Goal: Obtain resource: Download file/media

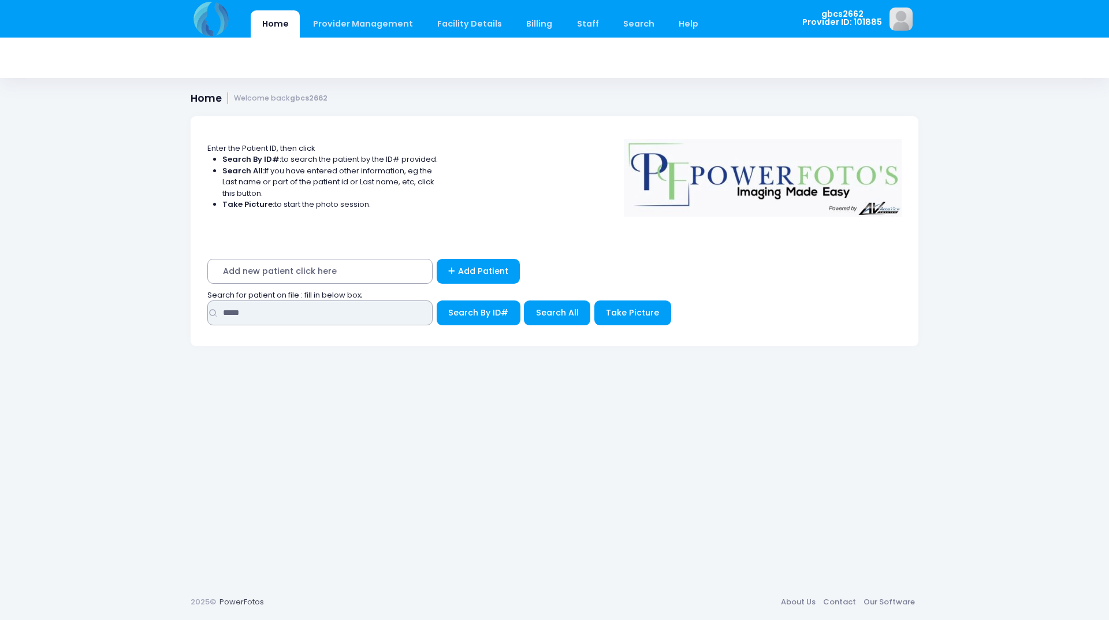
drag, startPoint x: 258, startPoint y: 316, endPoint x: 12, endPoint y: 270, distance: 250.2
click at [12, 276] on div "Home Provider Management Provider Management Add User View Users Billing" at bounding box center [554, 310] width 1109 height 620
type input "*****"
click at [437, 300] on button "Search By ID#" at bounding box center [479, 312] width 84 height 25
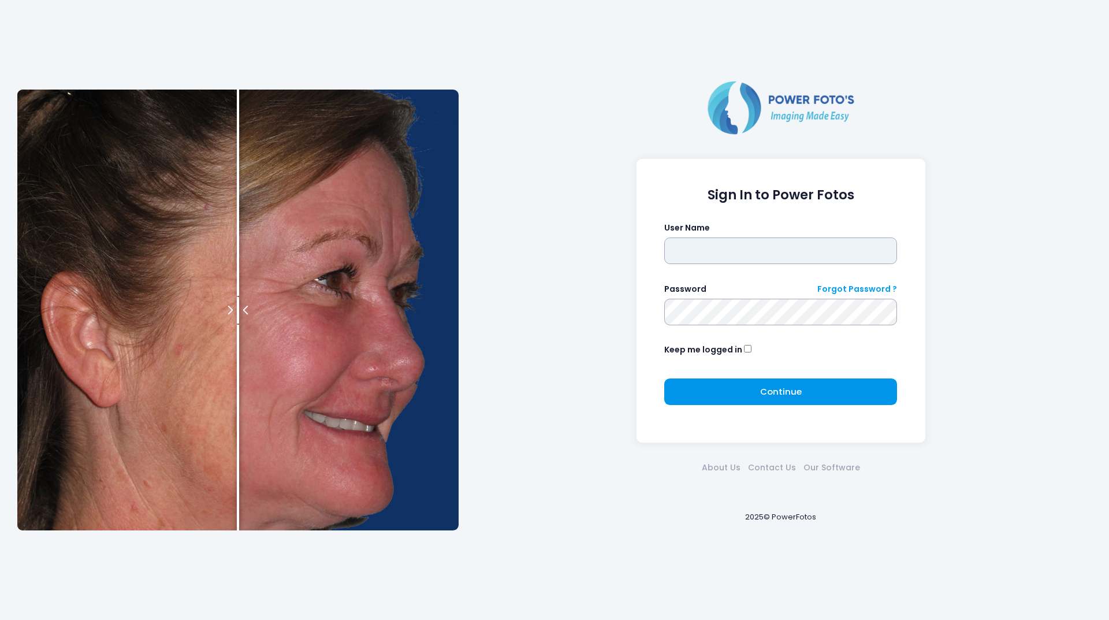
type input "********"
click at [820, 384] on button "Continue Please wait..." at bounding box center [780, 391] width 233 height 27
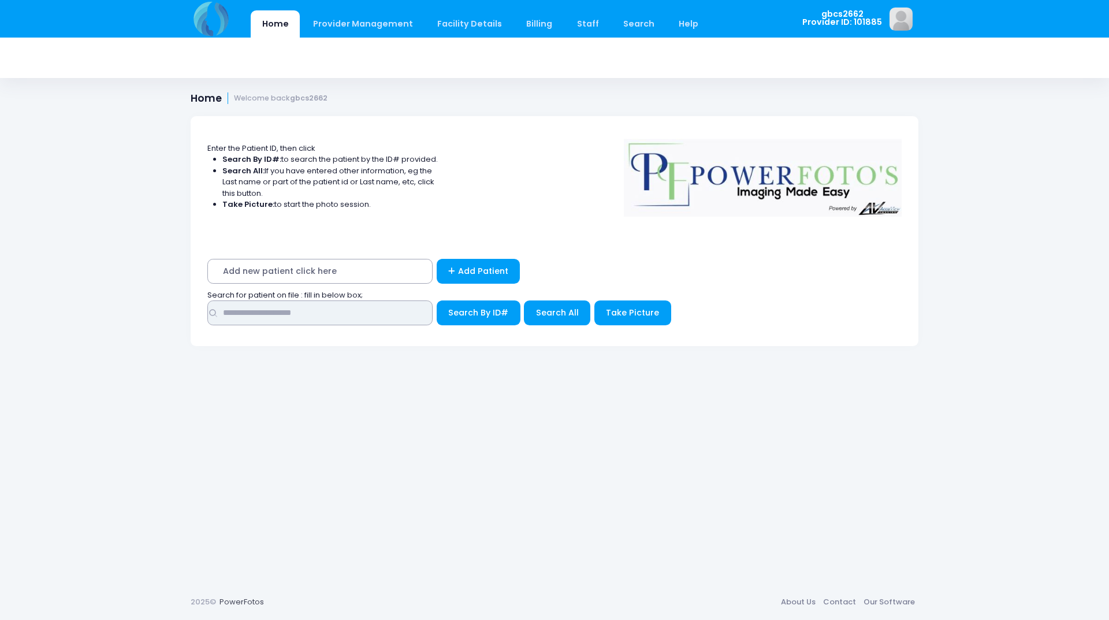
click at [304, 315] on input "text" at bounding box center [319, 312] width 225 height 25
type input "*****"
click at [437, 300] on button "Search By ID#" at bounding box center [479, 312] width 84 height 25
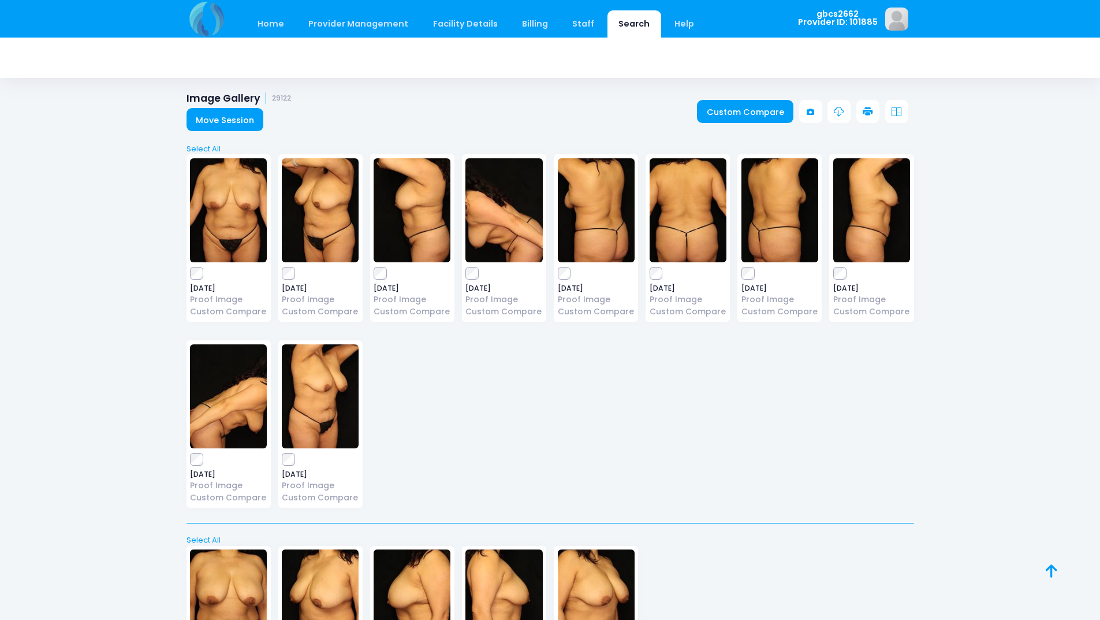
click at [298, 268] on label at bounding box center [320, 273] width 77 height 12
click at [866, 107] on icon at bounding box center [868, 112] width 10 height 10
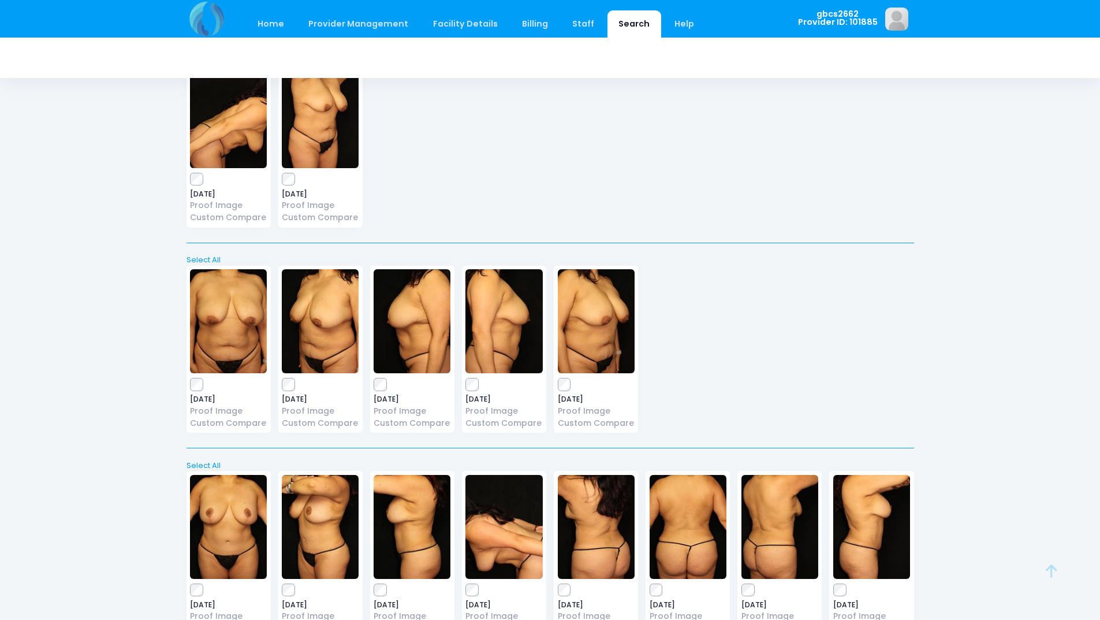
scroll to position [404, 0]
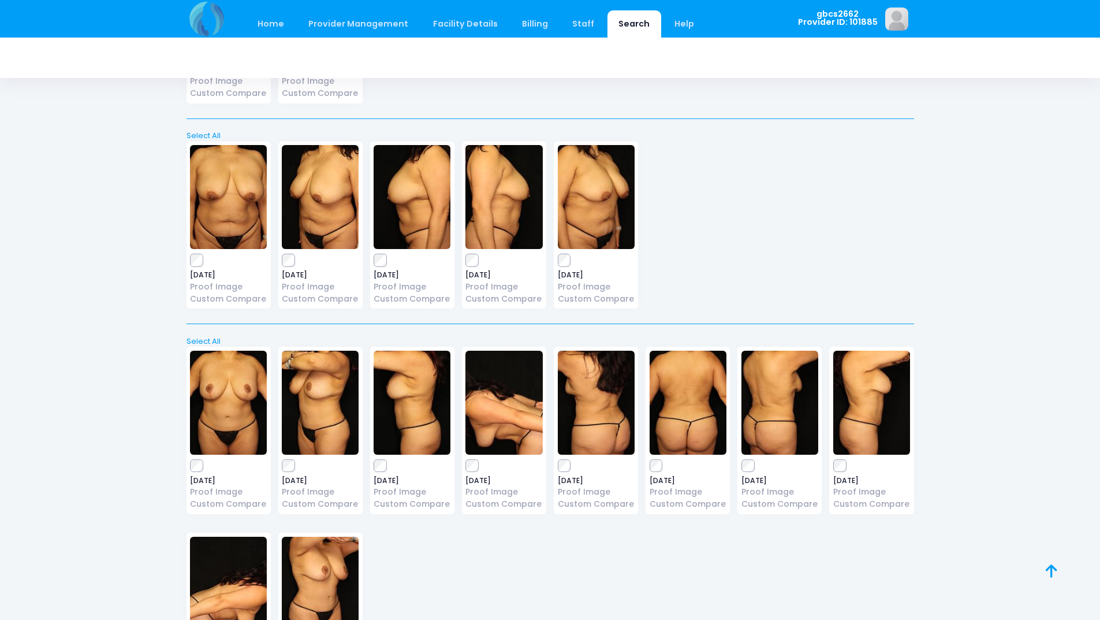
click at [293, 467] on label at bounding box center [320, 466] width 77 height 12
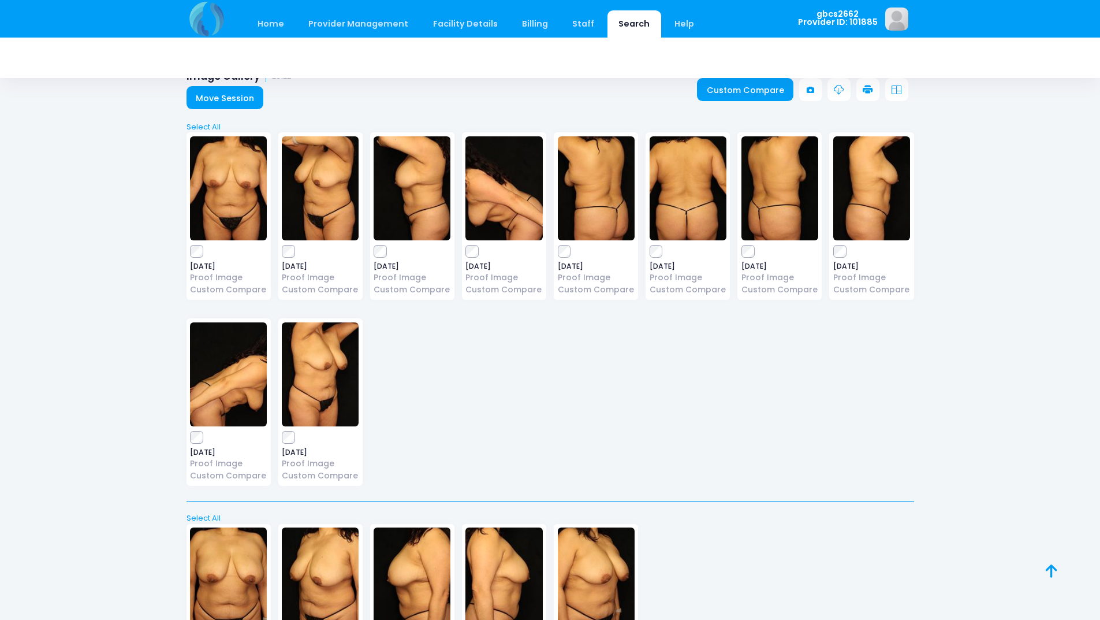
scroll to position [0, 0]
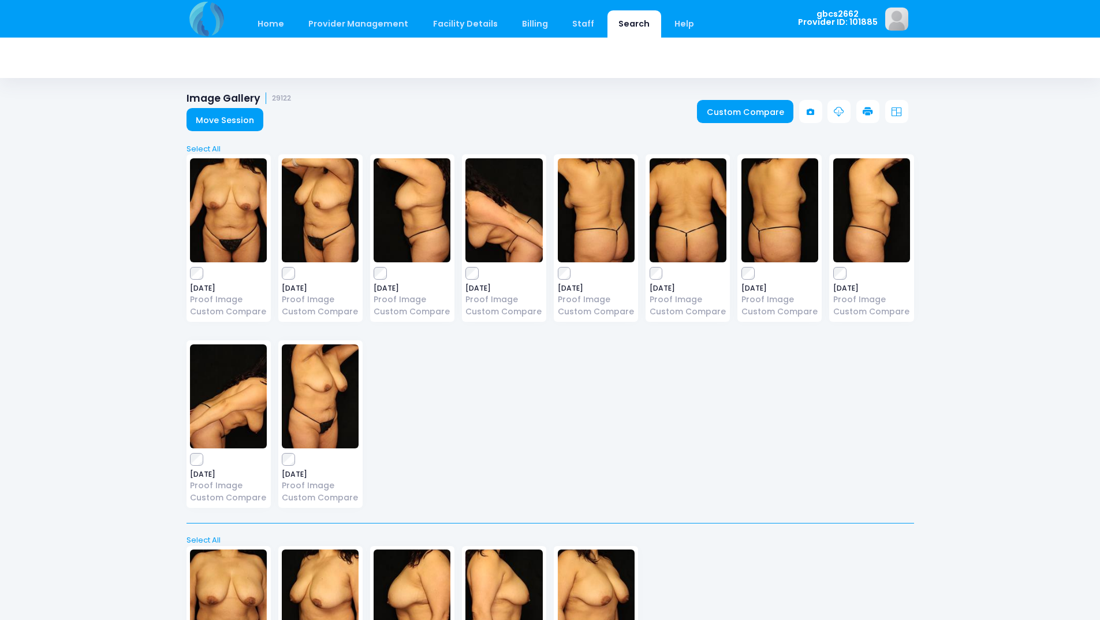
click at [863, 111] on icon at bounding box center [868, 112] width 10 height 10
click at [877, 104] on link at bounding box center [868, 111] width 23 height 23
click at [872, 111] on icon at bounding box center [868, 112] width 10 height 10
click at [865, 113] on icon at bounding box center [868, 112] width 10 height 10
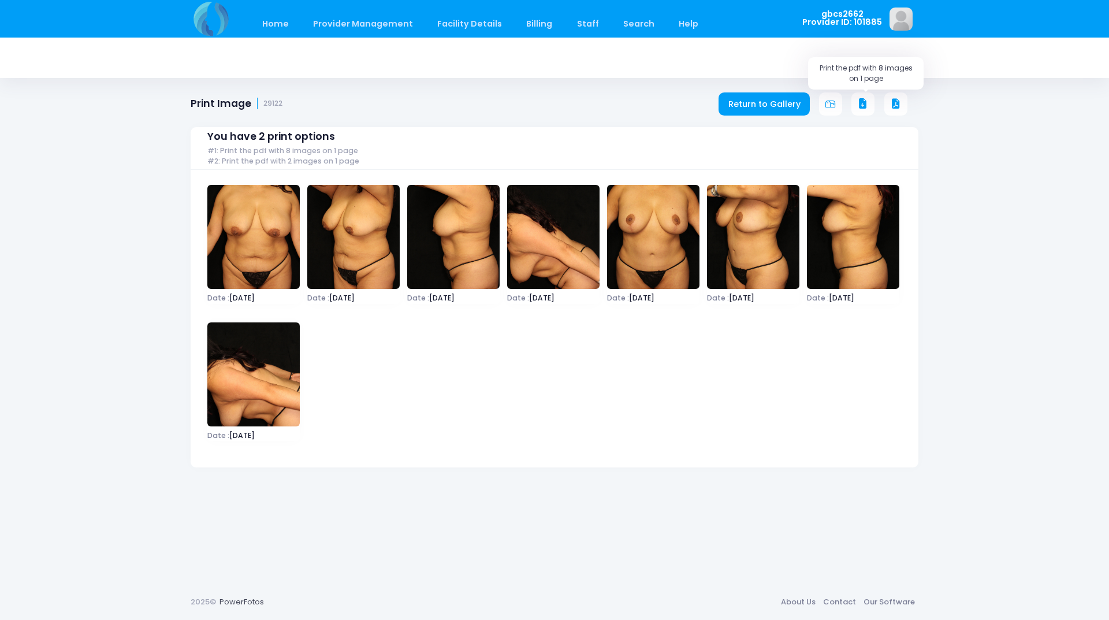
click at [864, 102] on icon at bounding box center [863, 104] width 10 height 10
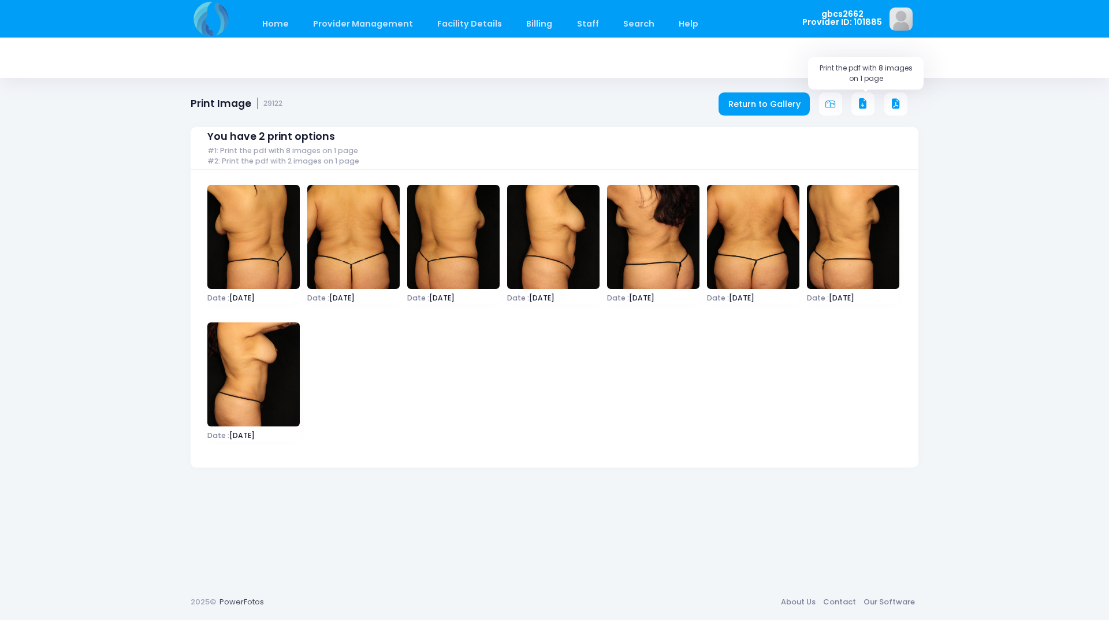
click at [859, 100] on icon at bounding box center [863, 104] width 10 height 10
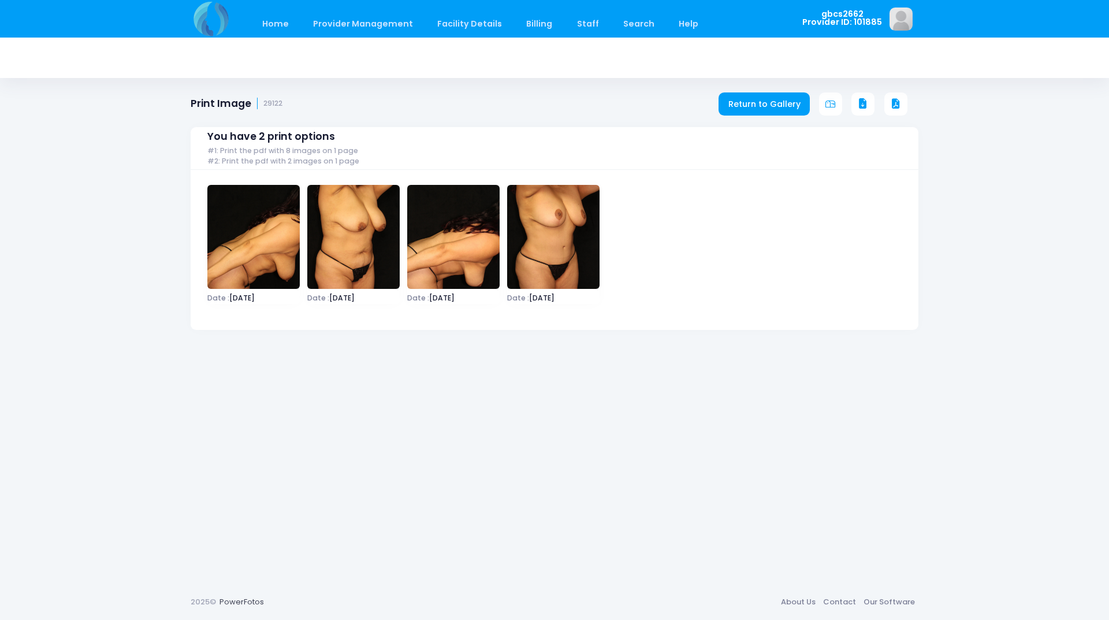
click at [858, 100] on icon at bounding box center [863, 104] width 10 height 10
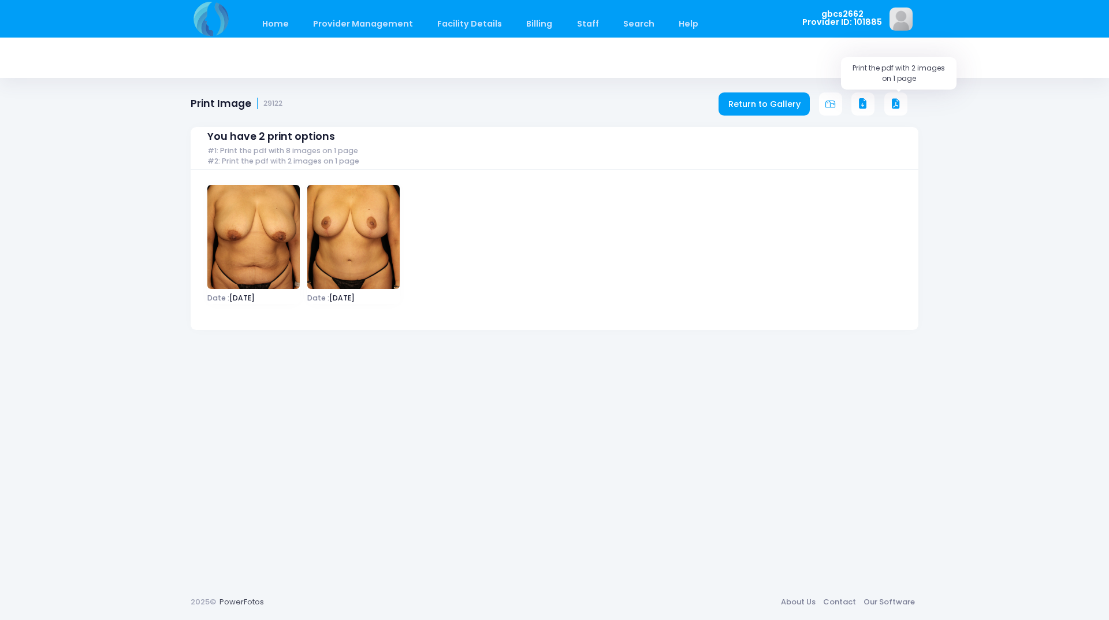
click at [896, 101] on icon at bounding box center [896, 104] width 10 height 10
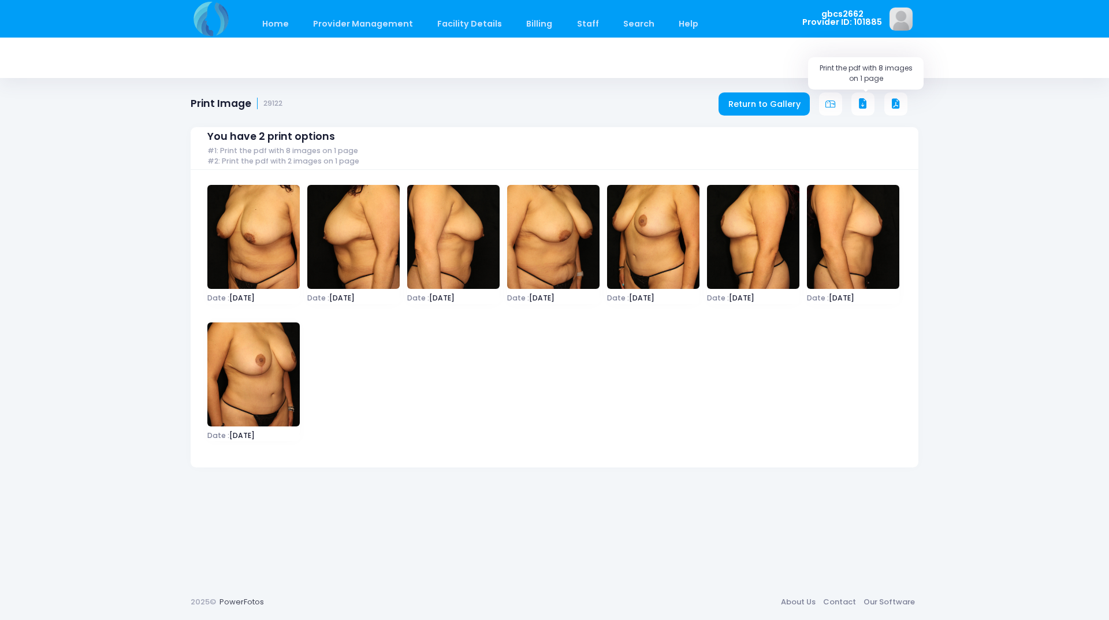
click at [865, 103] on icon at bounding box center [863, 104] width 10 height 10
